Goal: Information Seeking & Learning: Learn about a topic

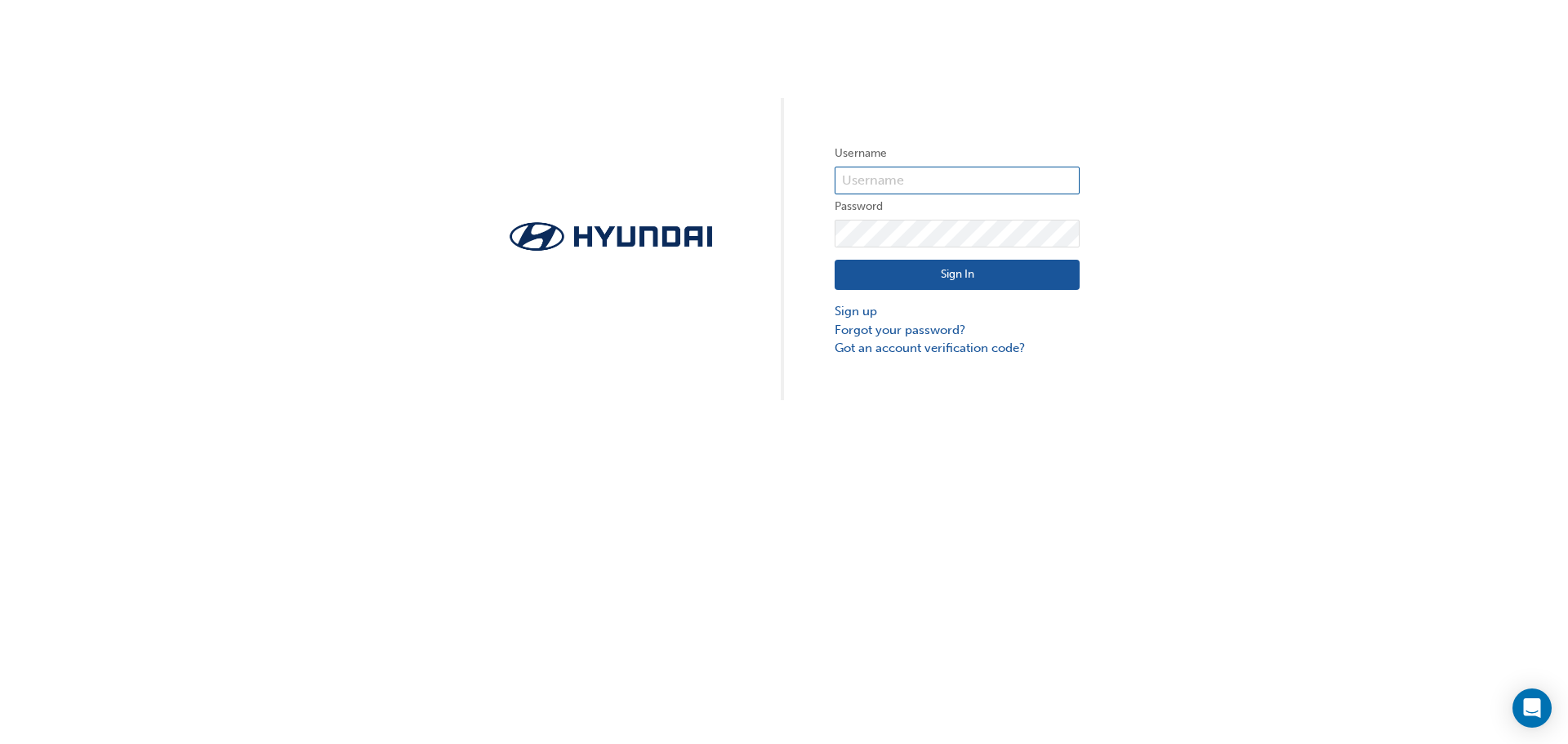
type input "4695"
click at [1021, 273] on button "Sign In" at bounding box center [957, 275] width 245 height 31
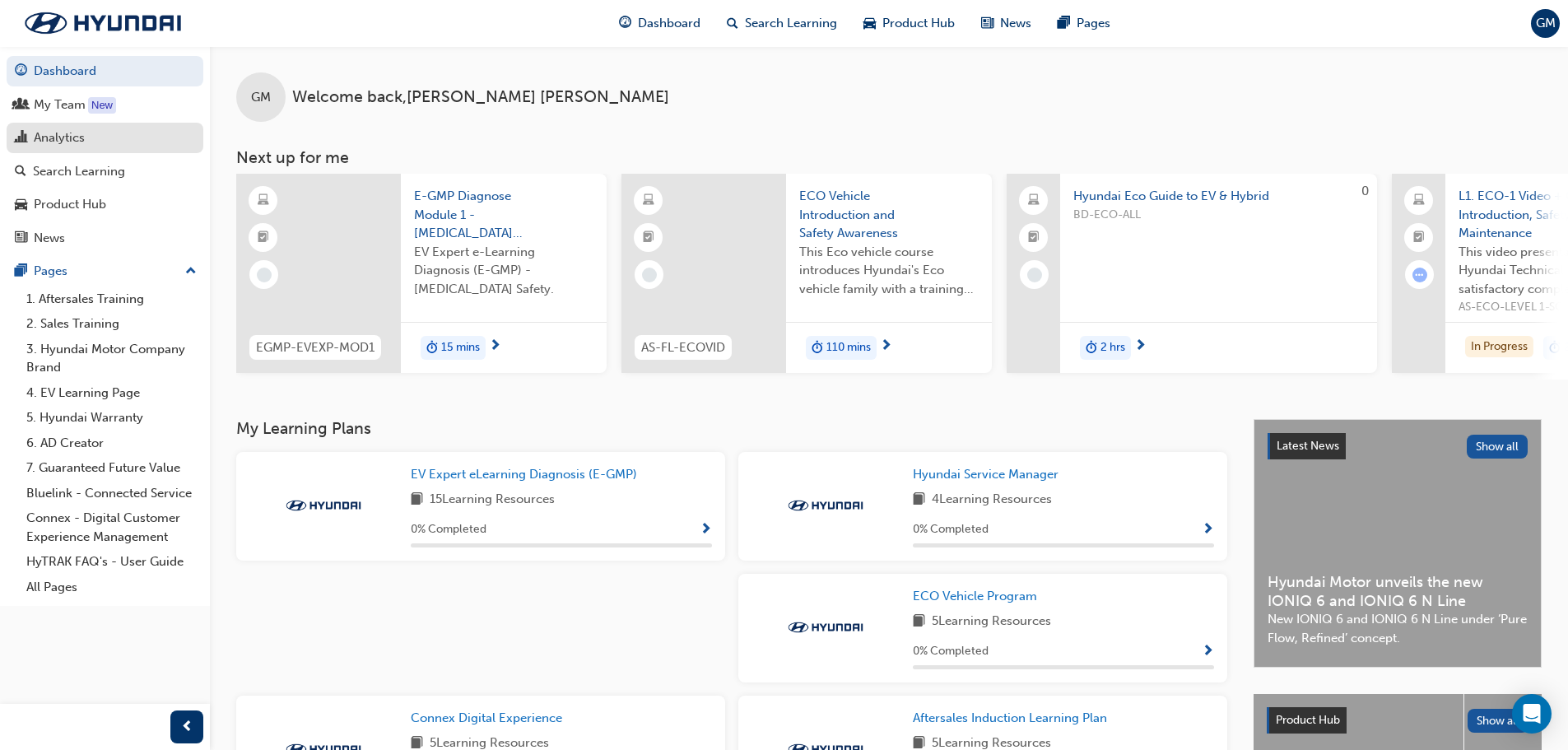
click at [68, 143] on div "Analytics" at bounding box center [59, 138] width 51 height 19
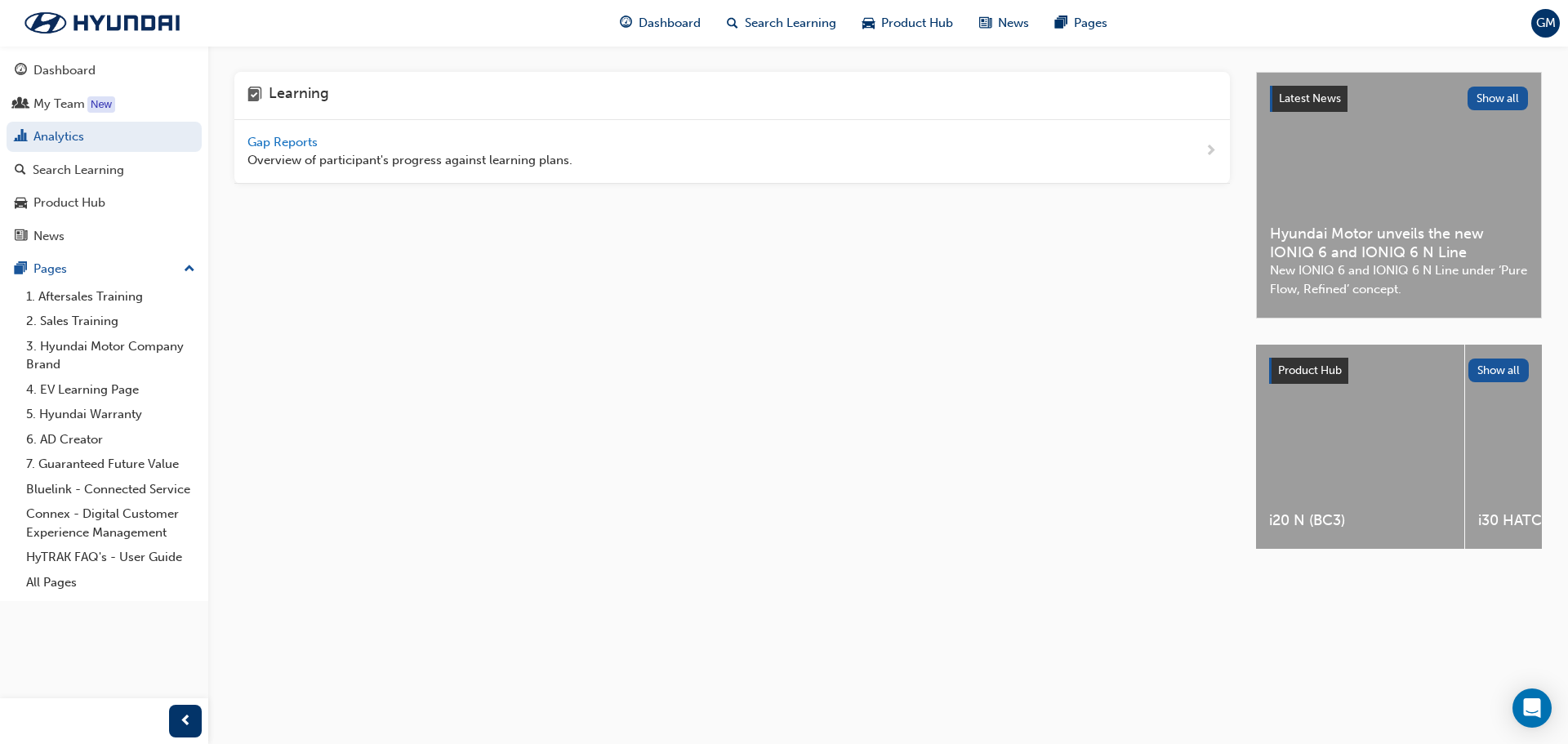
click at [281, 148] on span "Gap Reports" at bounding box center [284, 142] width 74 height 15
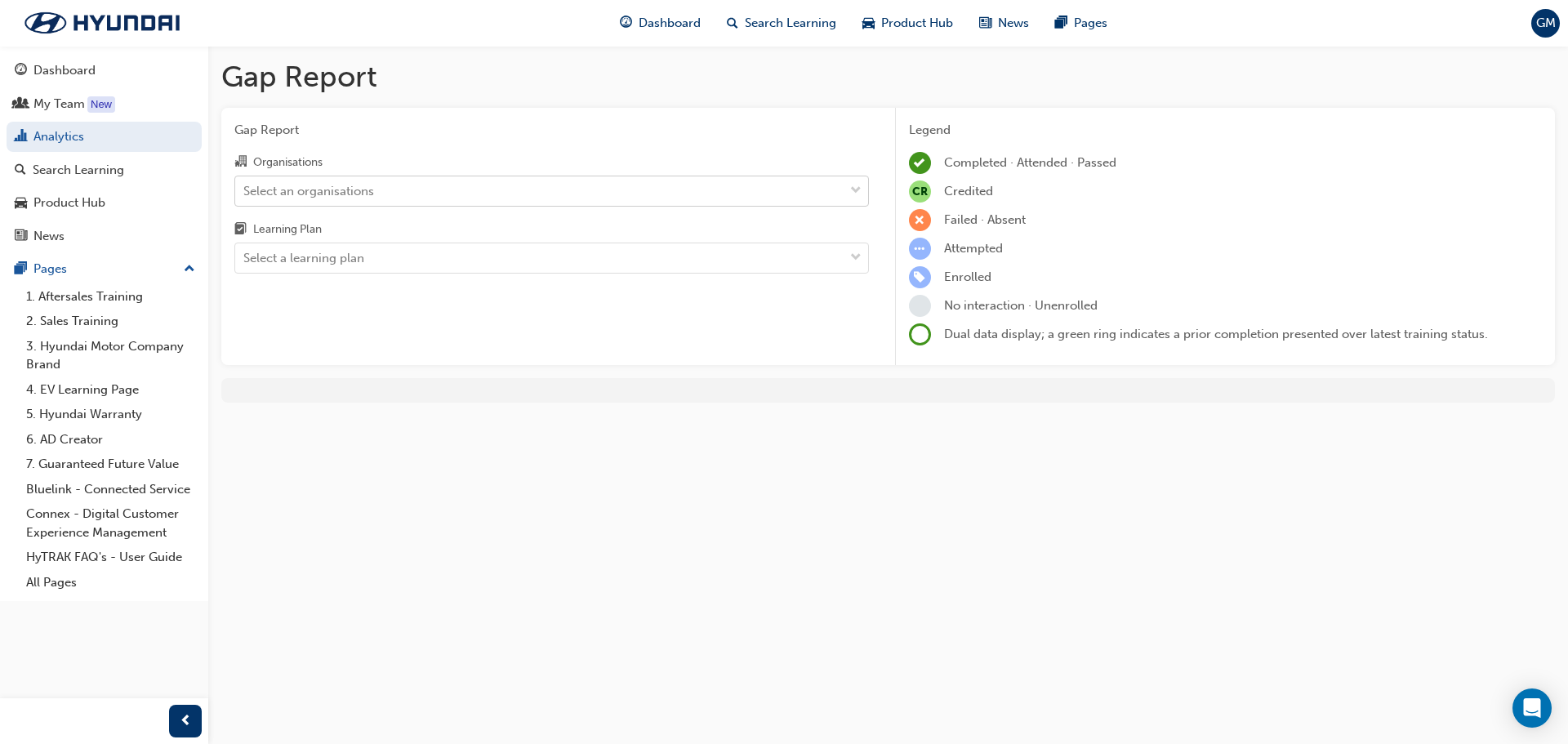
click at [343, 194] on div "Select an organisations" at bounding box center [309, 191] width 131 height 19
click at [245, 194] on input "Organisations Select an organisations" at bounding box center [244, 190] width 2 height 14
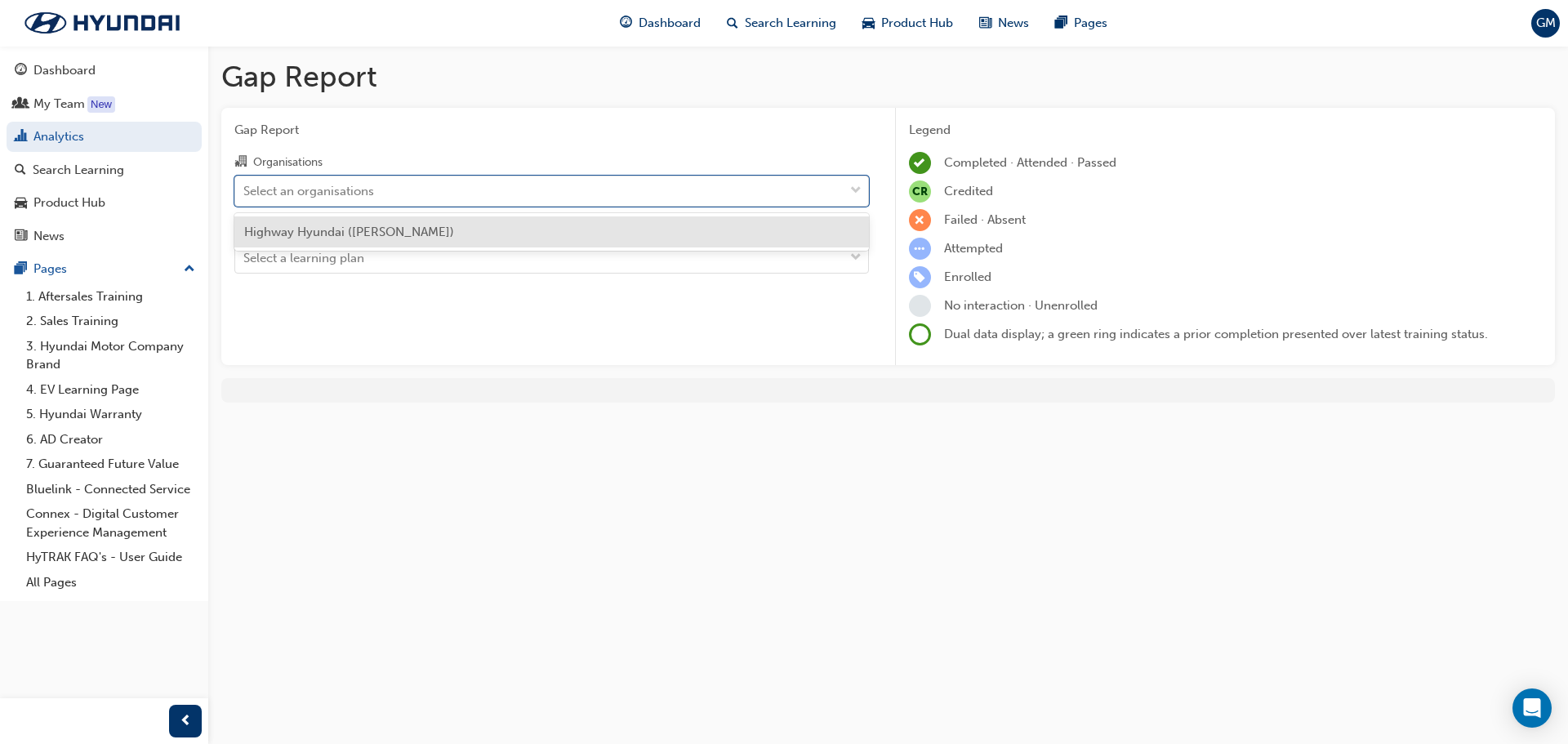
click at [369, 228] on span "Highway Hyundai ([PERSON_NAME])" at bounding box center [348, 232] width 210 height 15
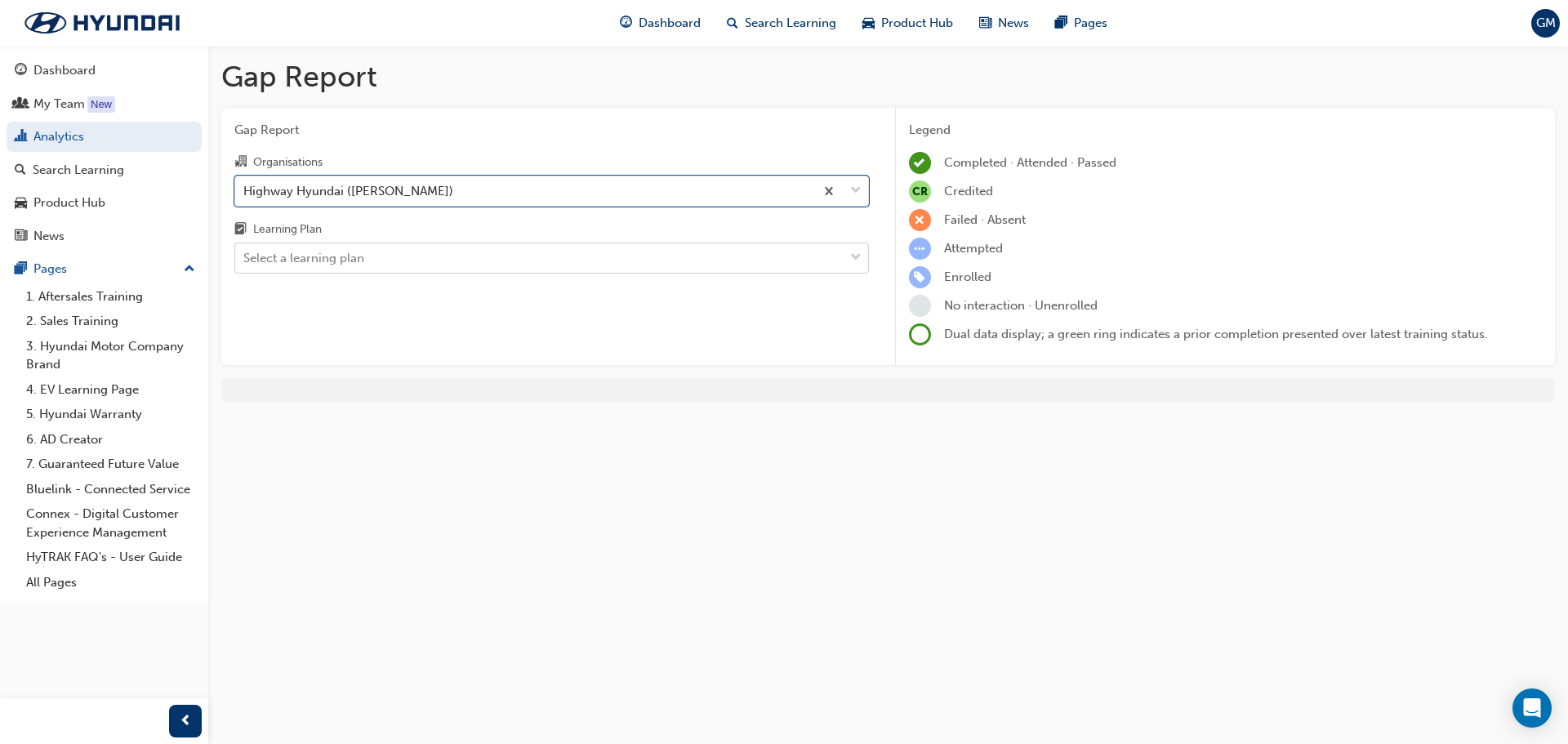
click at [382, 265] on div "Select a learning plan" at bounding box center [539, 258] width 608 height 28
click at [245, 265] on input "Learning Plan Select a learning plan" at bounding box center [244, 257] width 2 height 14
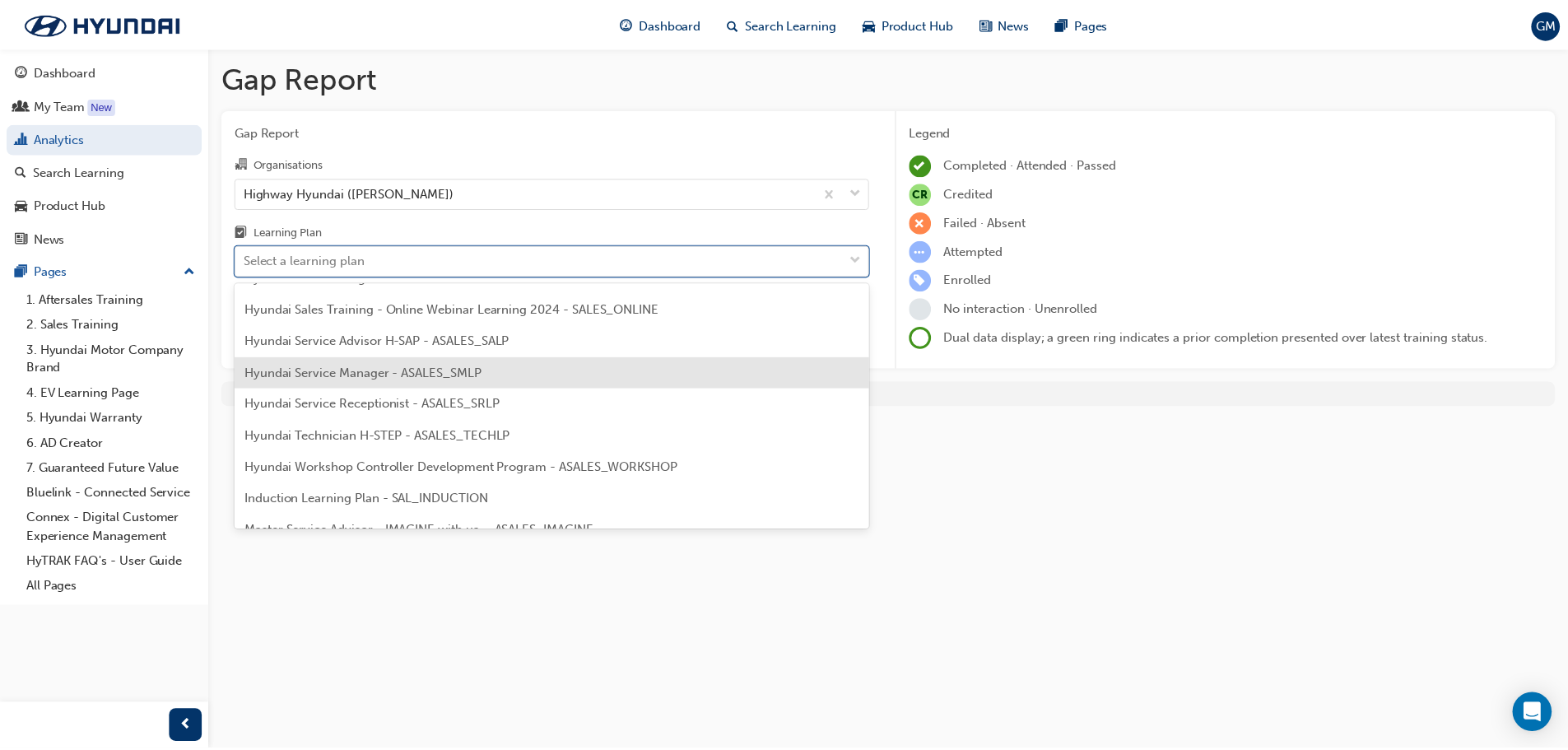
scroll to position [494, 0]
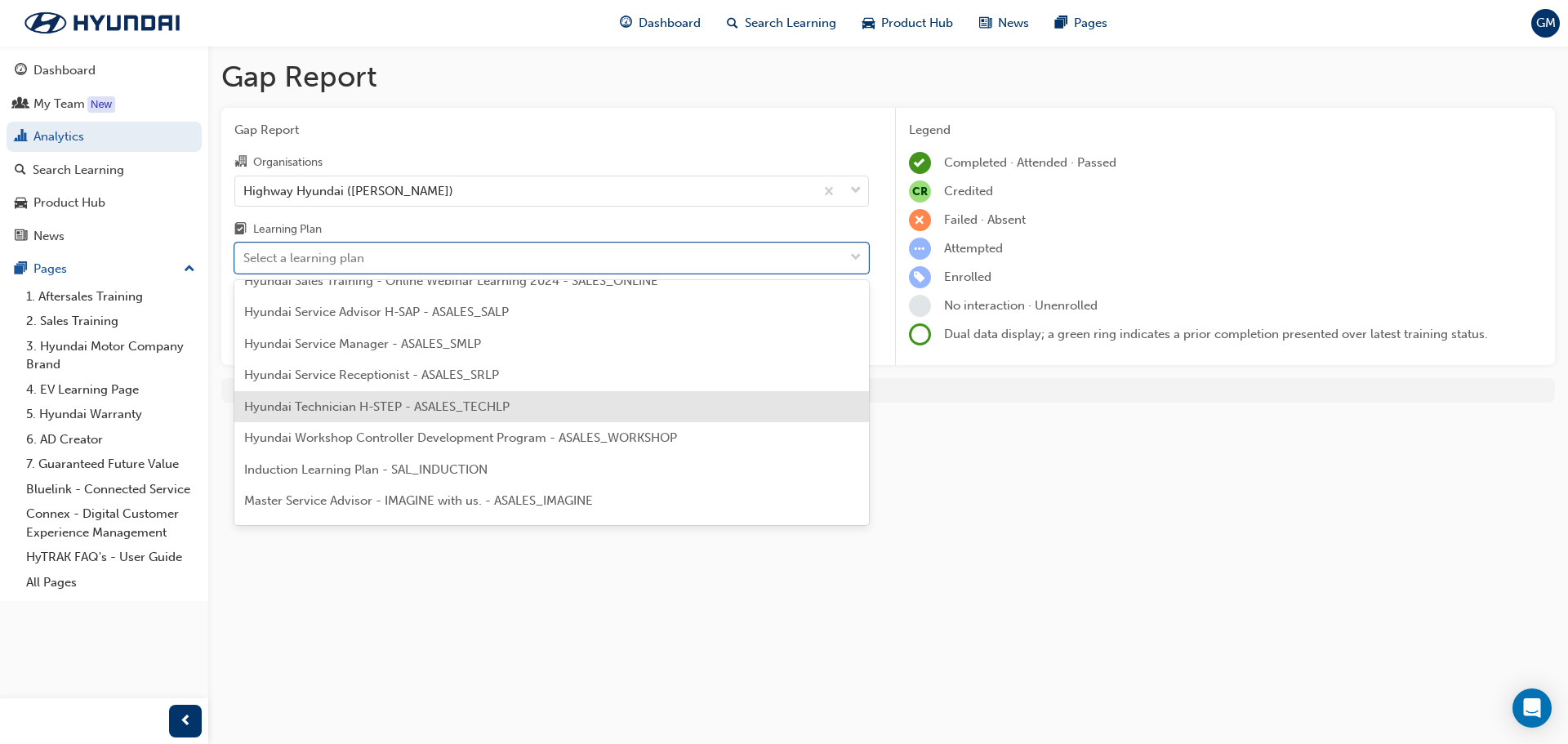
click at [382, 406] on span "Hyundai Technician H-STEP - ASALES_TECHLP" at bounding box center [377, 406] width 265 height 15
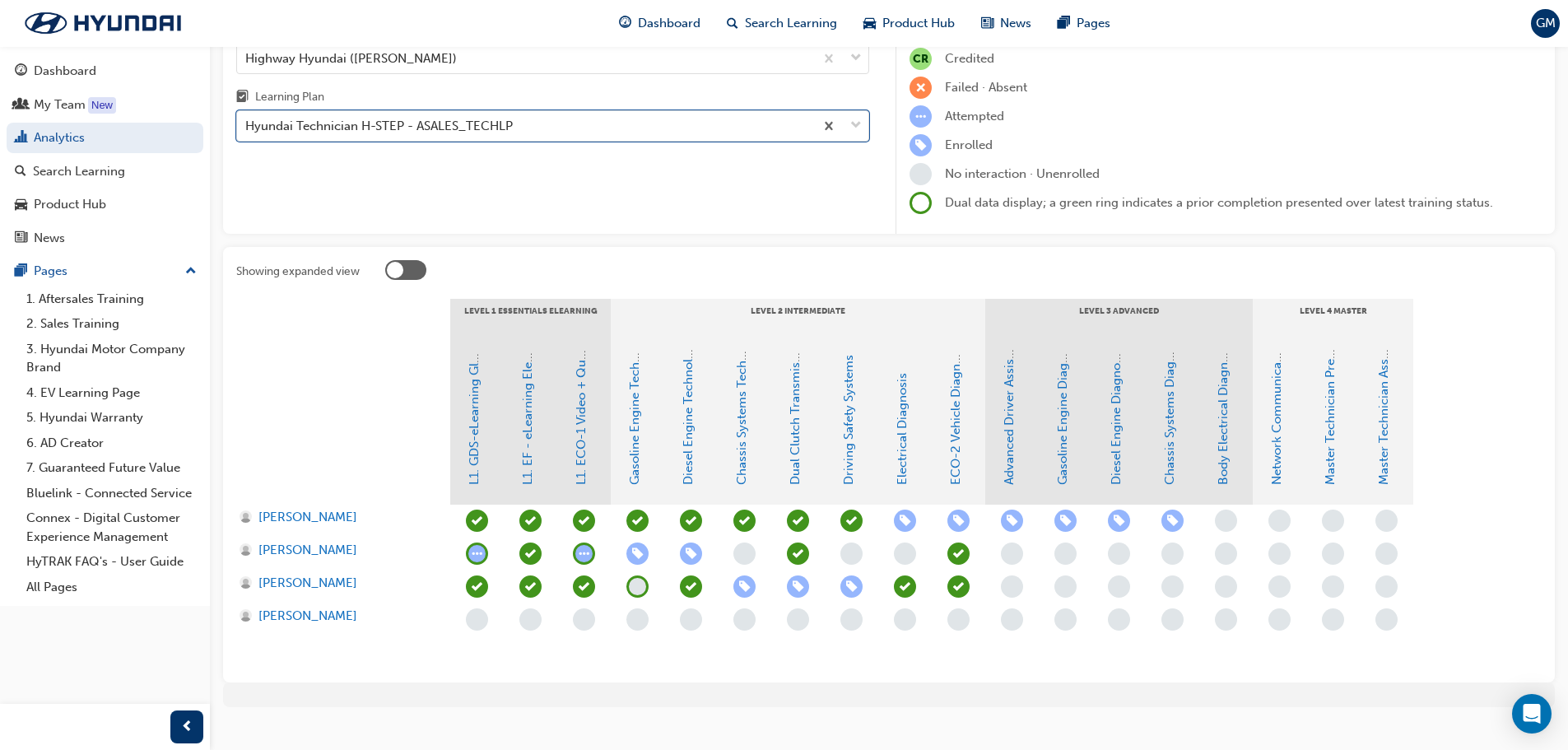
scroll to position [159, 0]
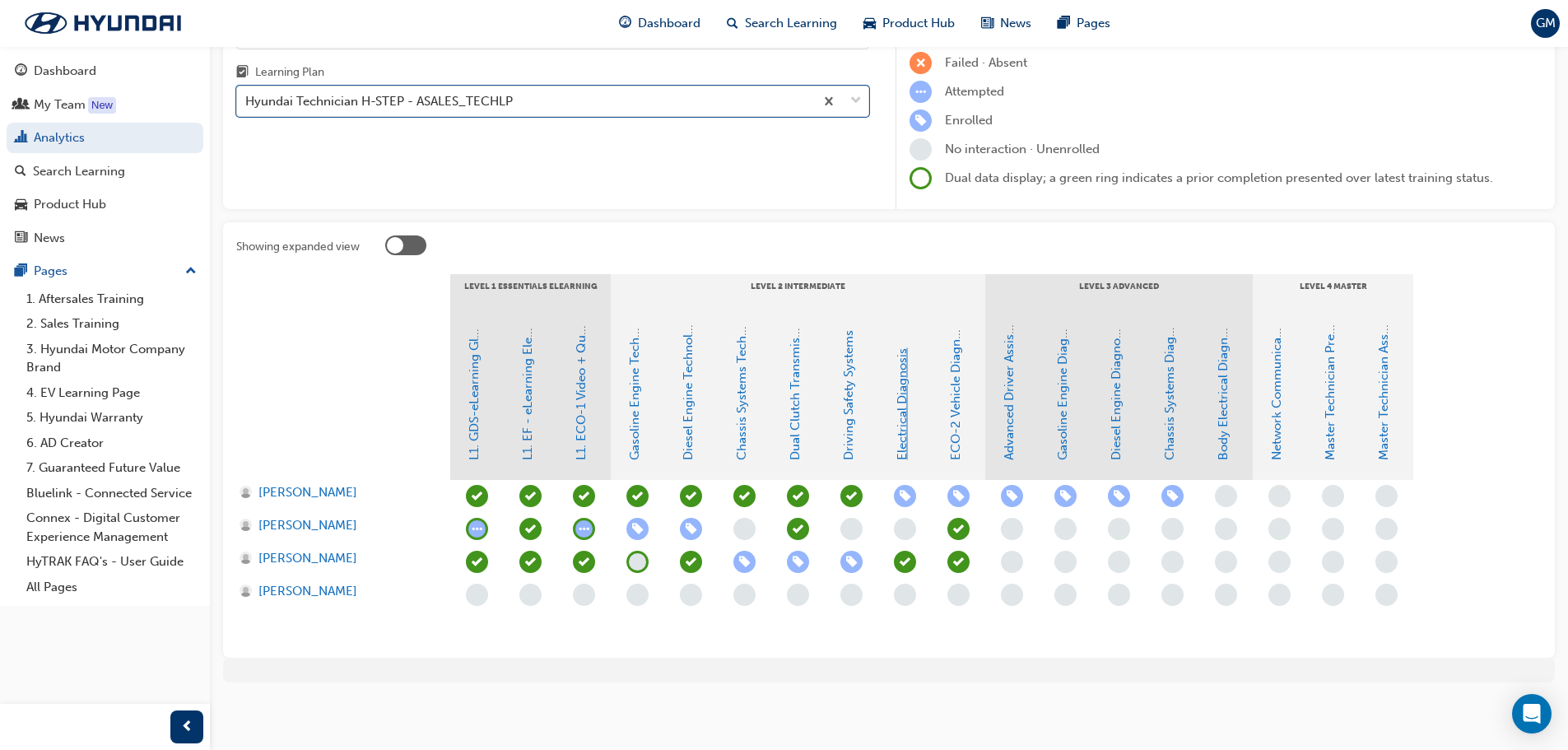
click at [896, 440] on link "Electrical Diagnosis" at bounding box center [902, 404] width 15 height 112
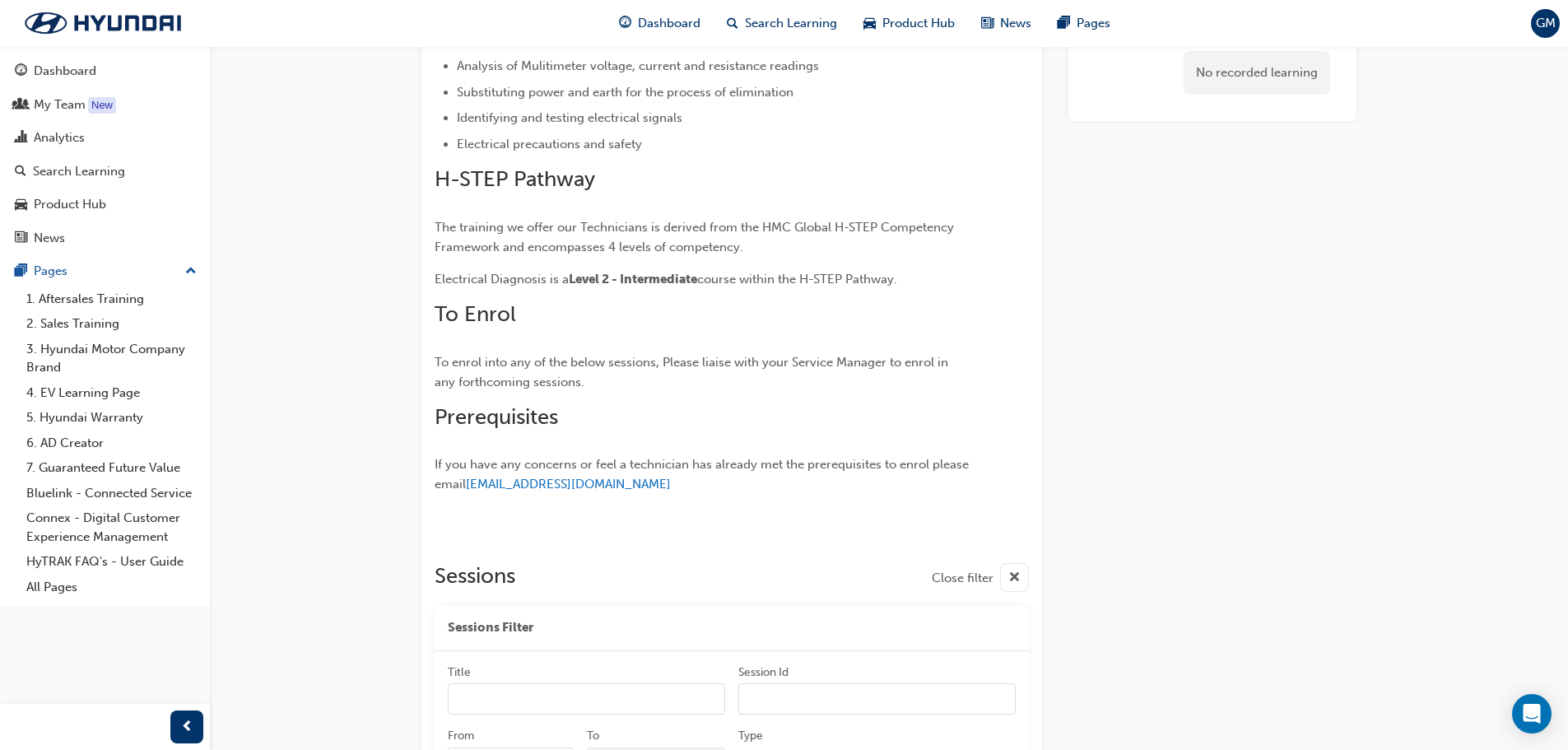
scroll to position [675, 0]
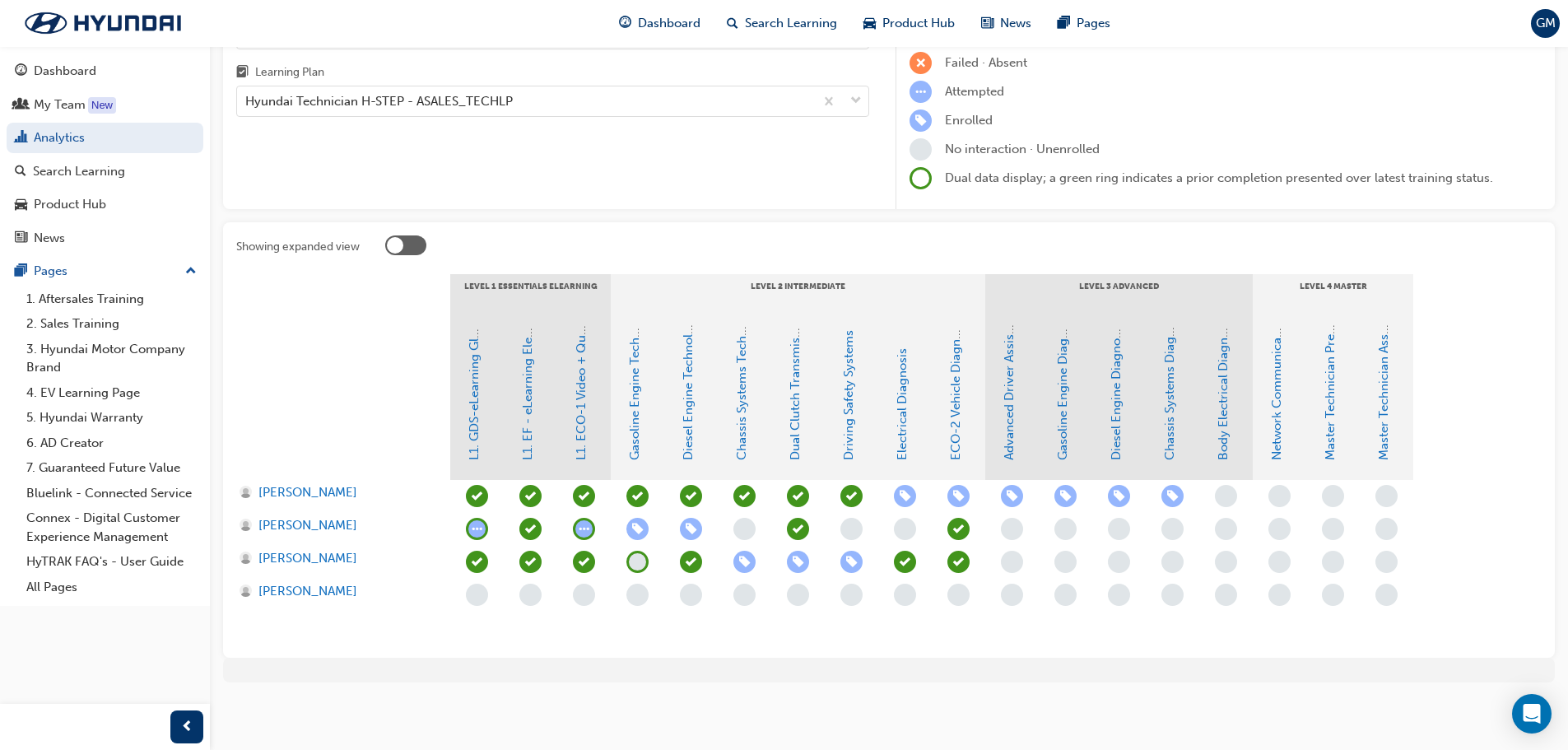
scroll to position [159, 0]
click at [1227, 440] on link "Body Electrical Diagnosis" at bounding box center [1223, 387] width 15 height 145
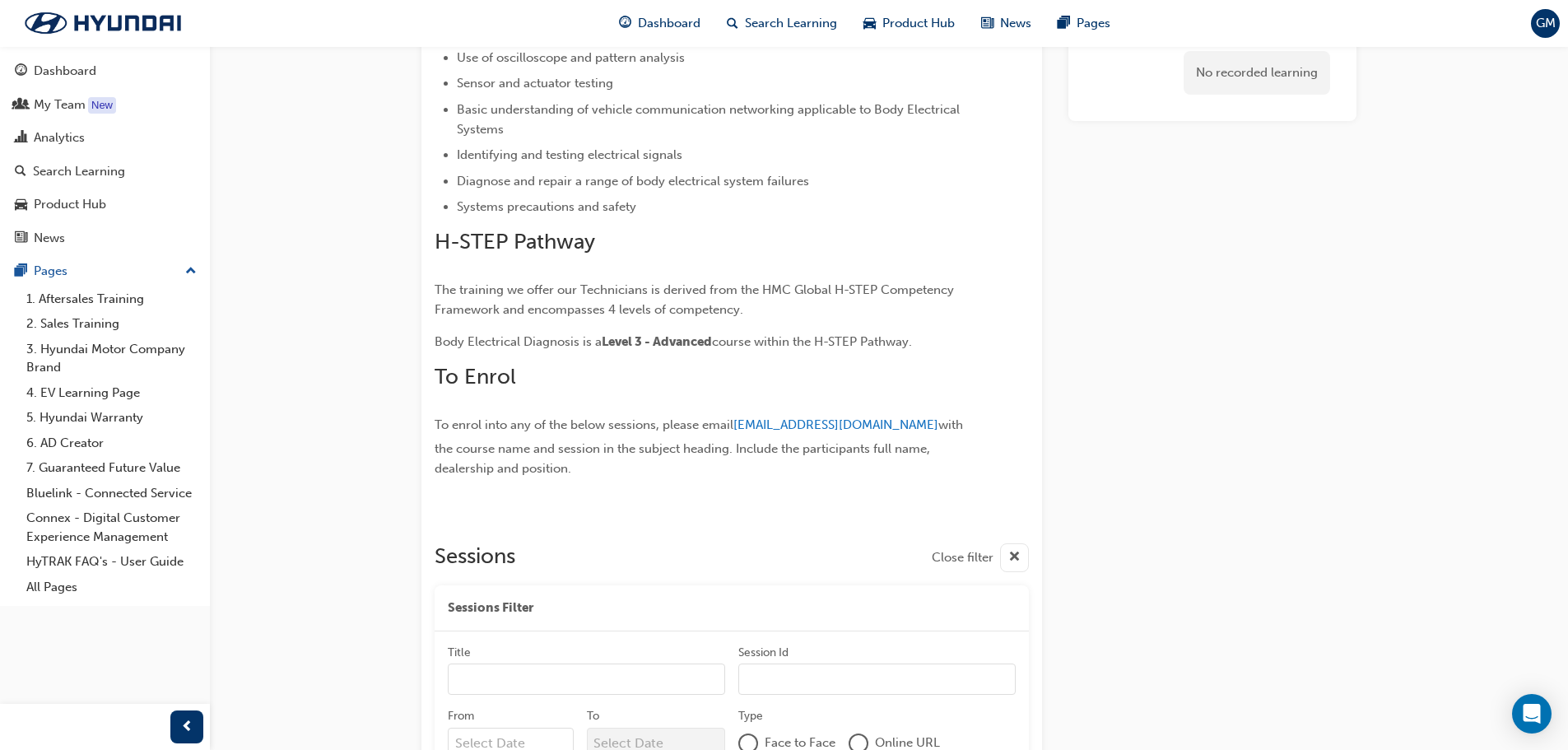
scroll to position [661, 0]
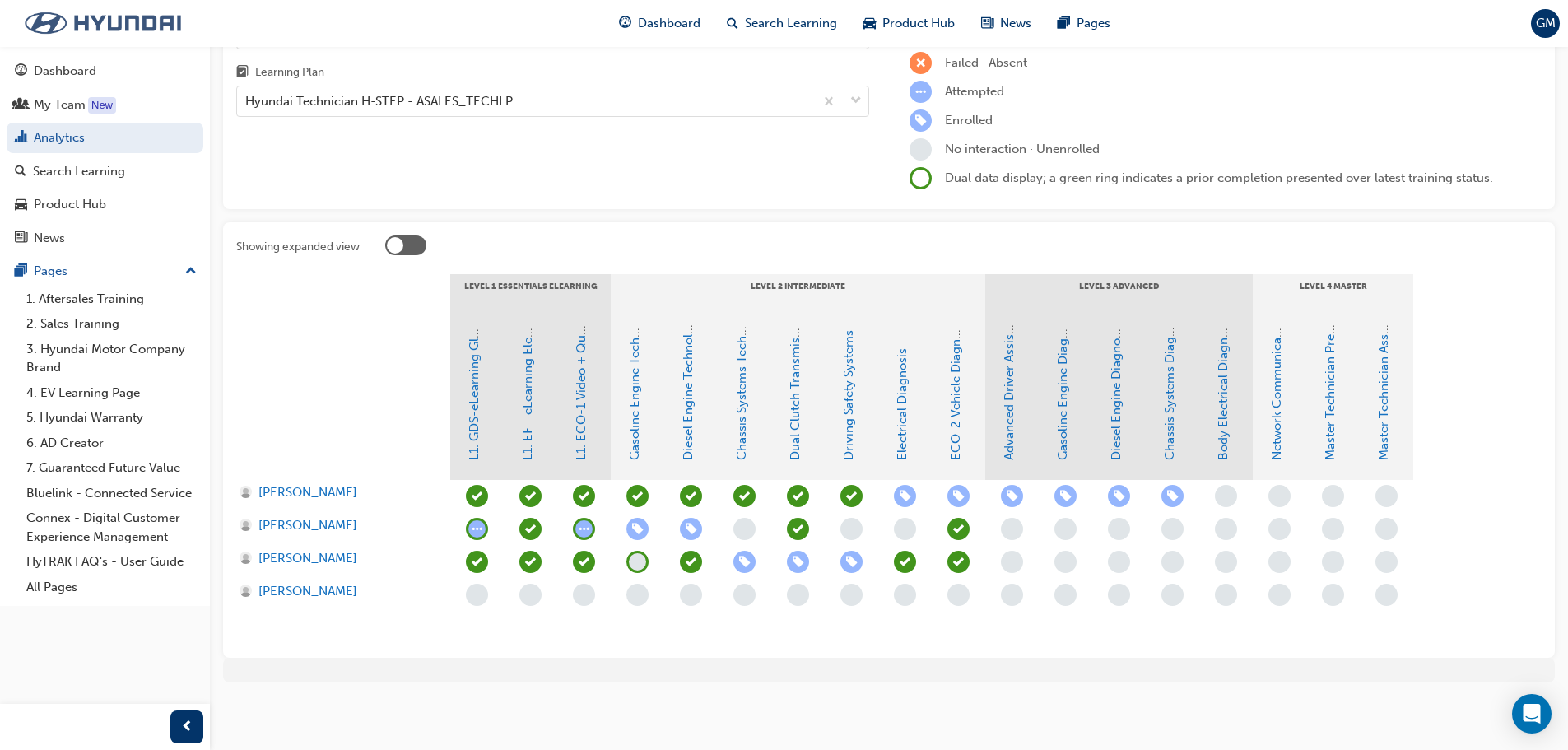
scroll to position [159, 0]
click at [1284, 444] on link "Network Communications" at bounding box center [1277, 385] width 15 height 151
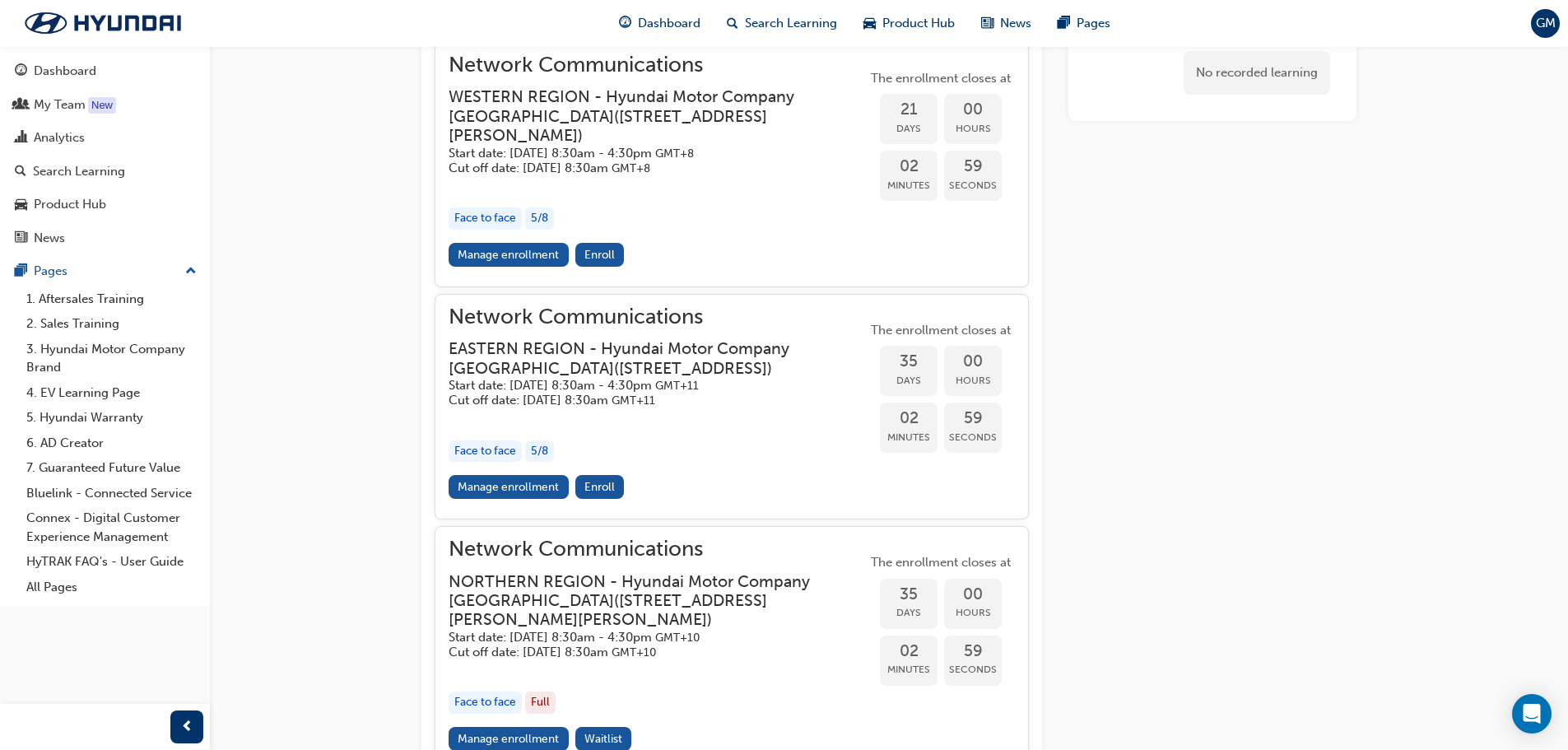
scroll to position [1329, 0]
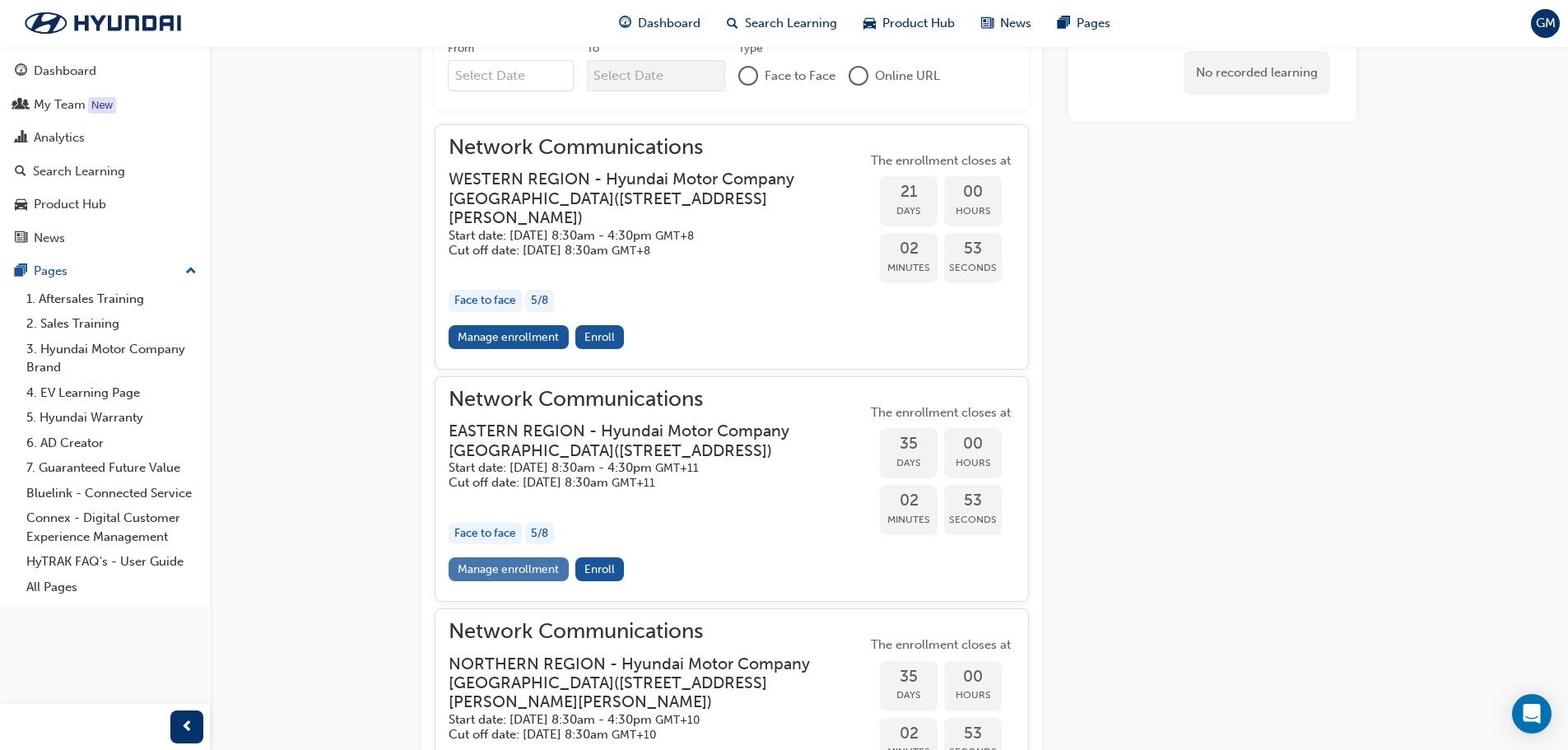
click at [528, 569] on link "Manage enrollment" at bounding box center [509, 569] width 120 height 24
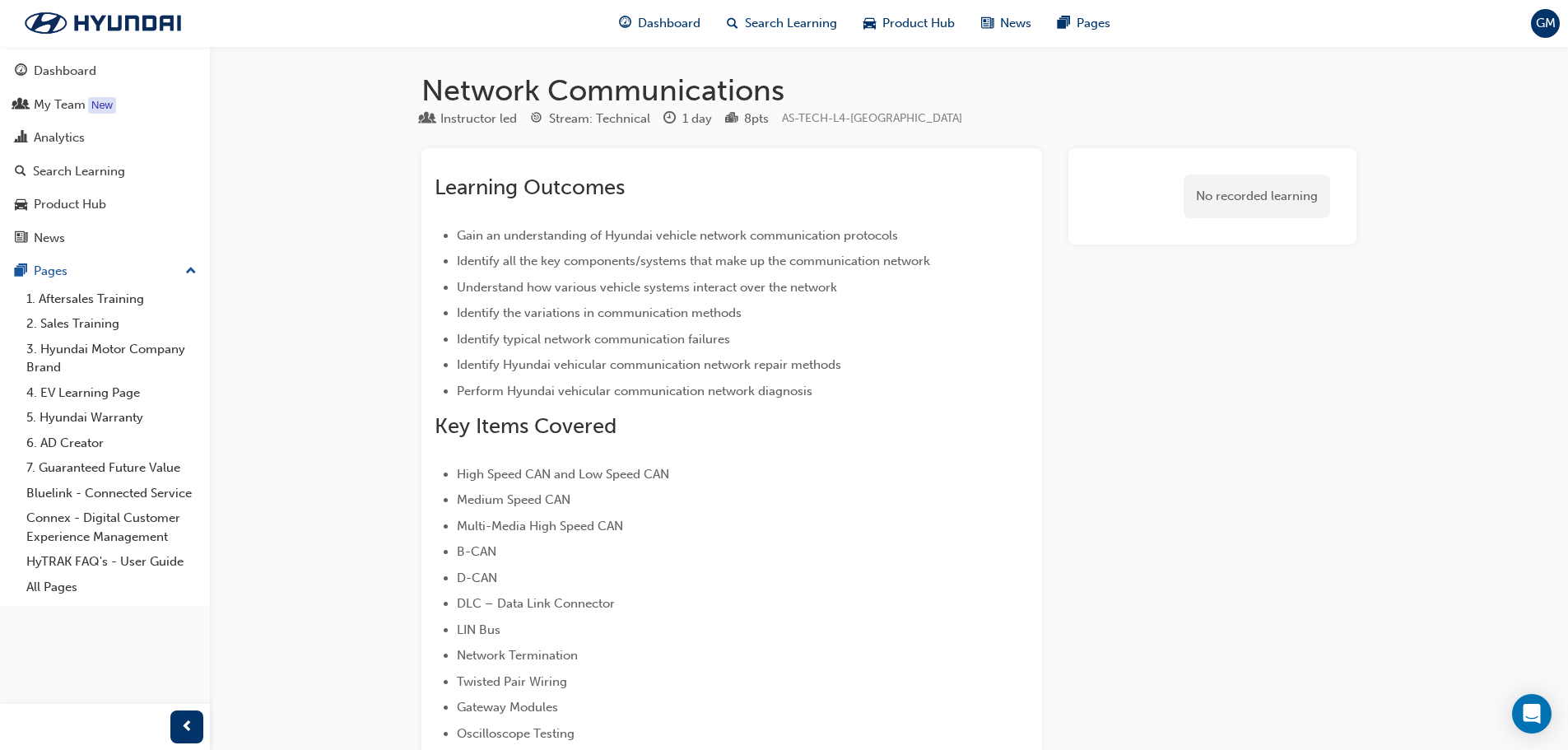
scroll to position [1329, 0]
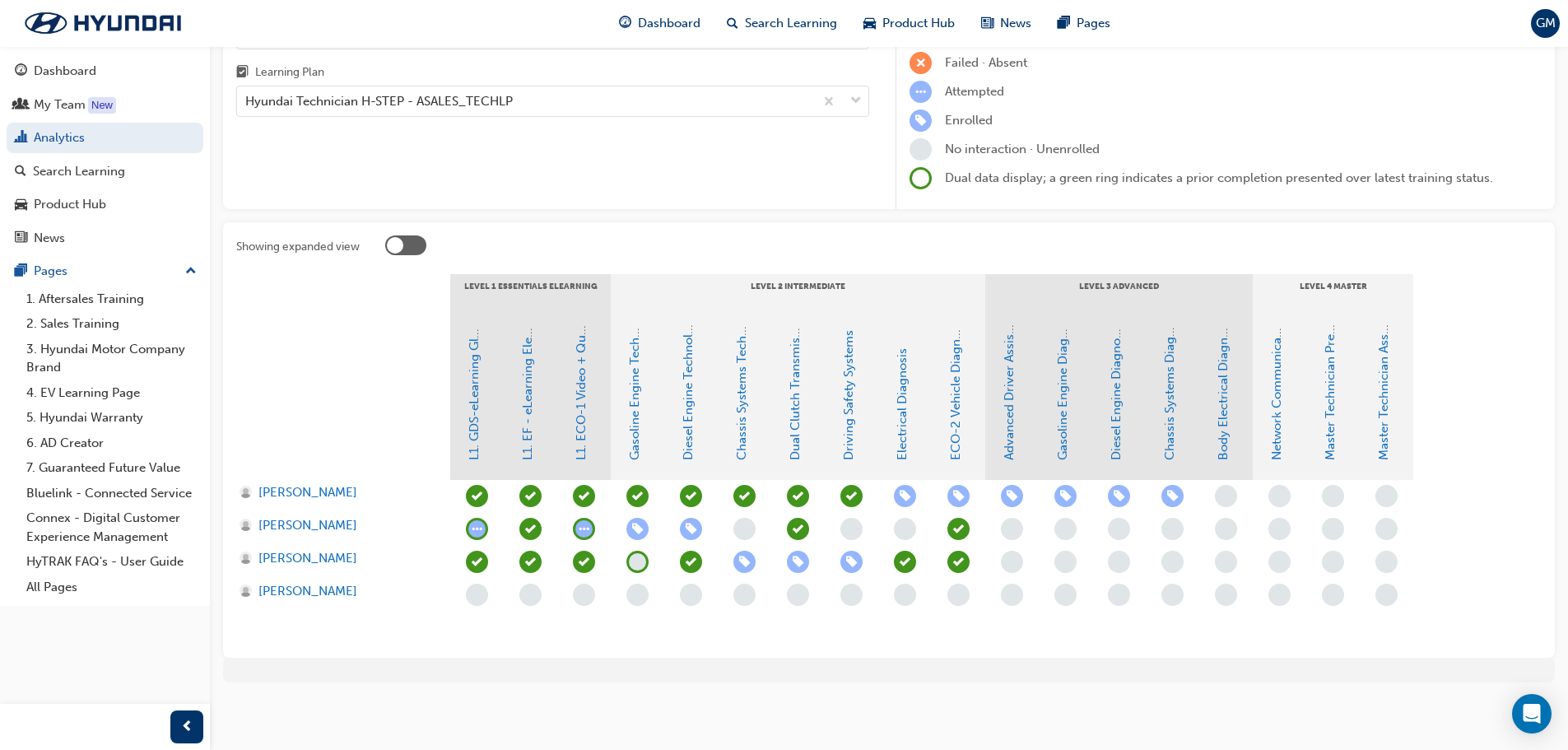
scroll to position [159, 0]
click at [1336, 436] on link "Master Technician Pre-Qualifier" at bounding box center [1331, 370] width 15 height 182
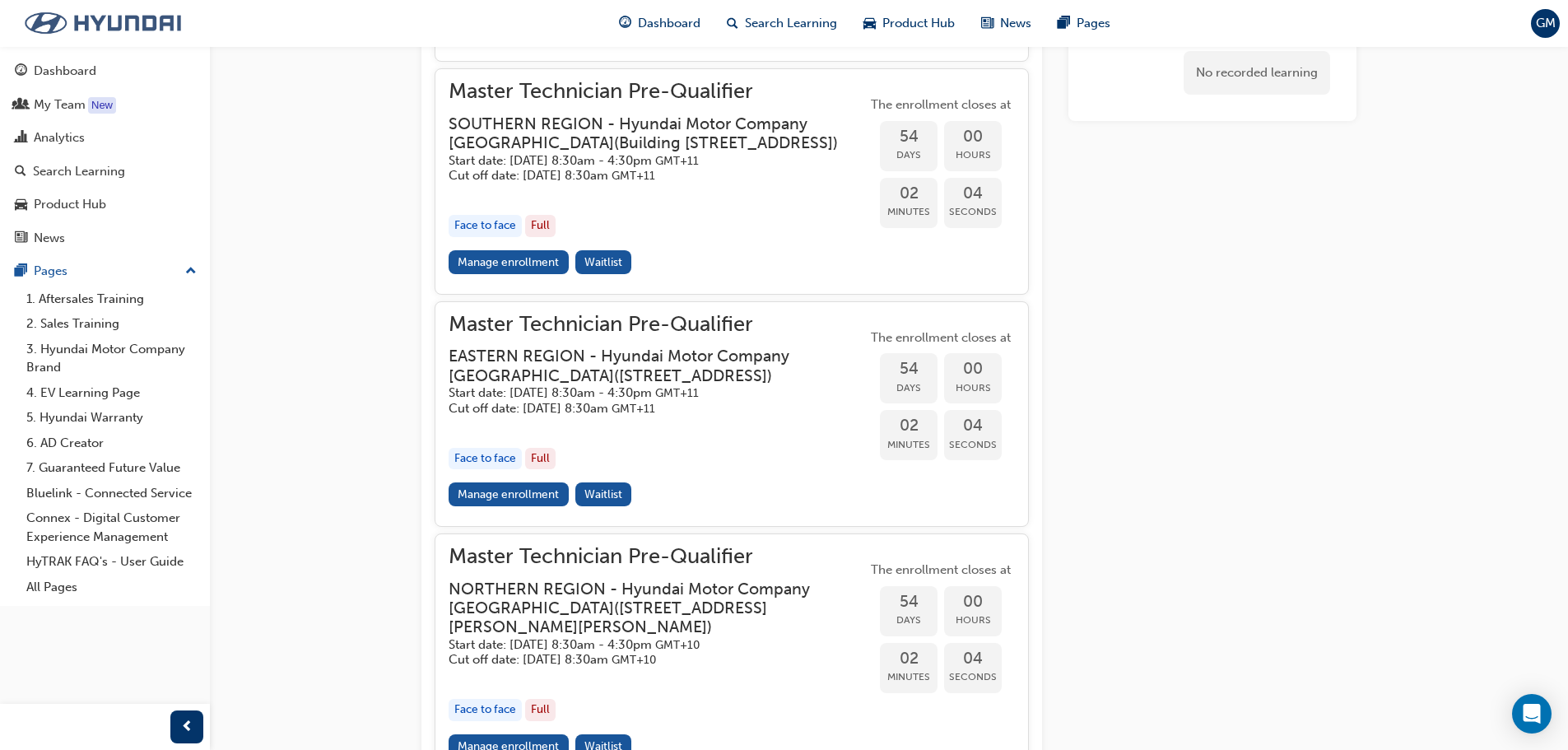
scroll to position [1324, 0]
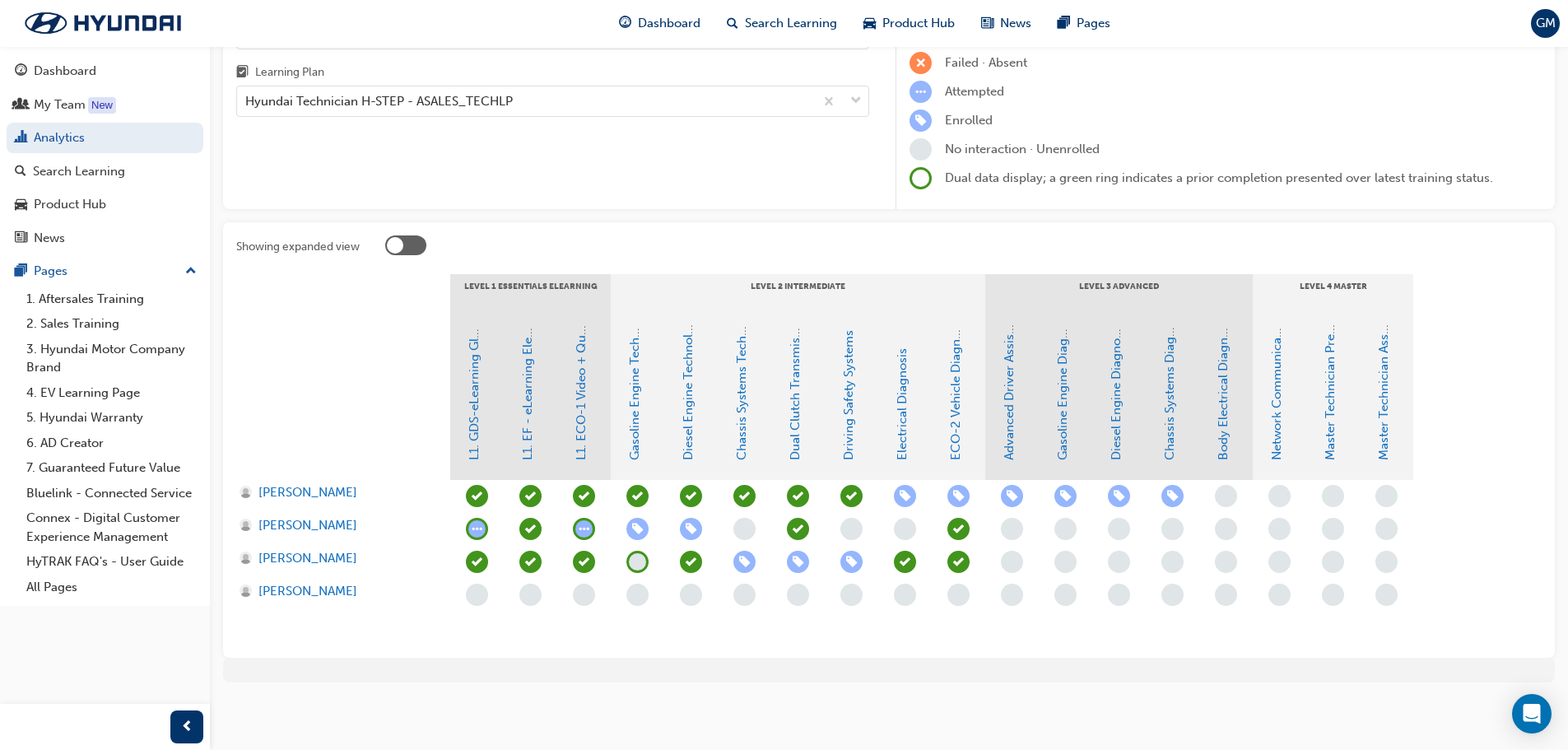
scroll to position [159, 0]
